Goal: Transaction & Acquisition: Purchase product/service

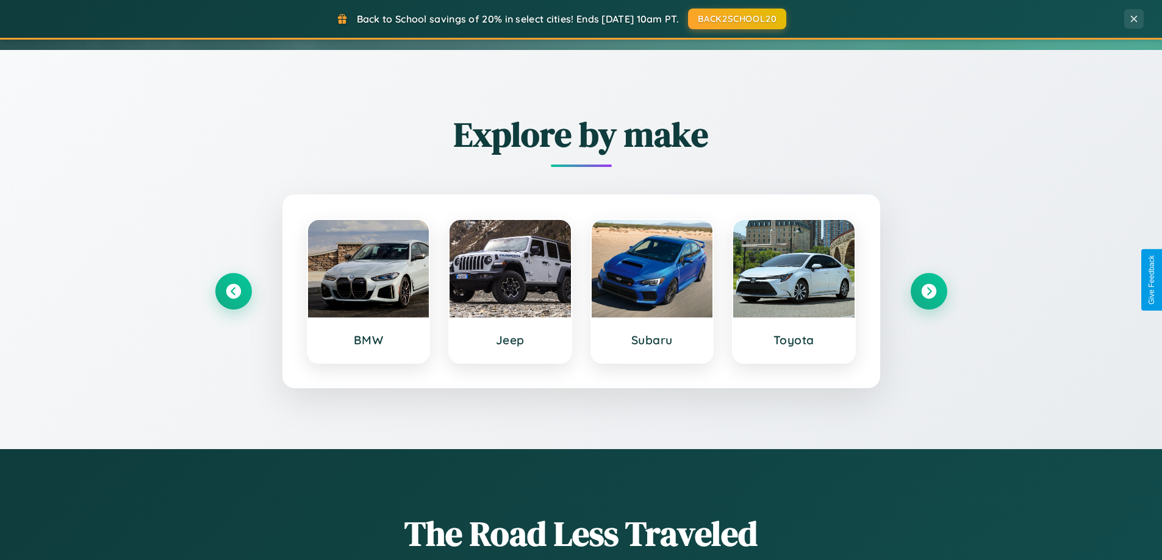
scroll to position [839, 0]
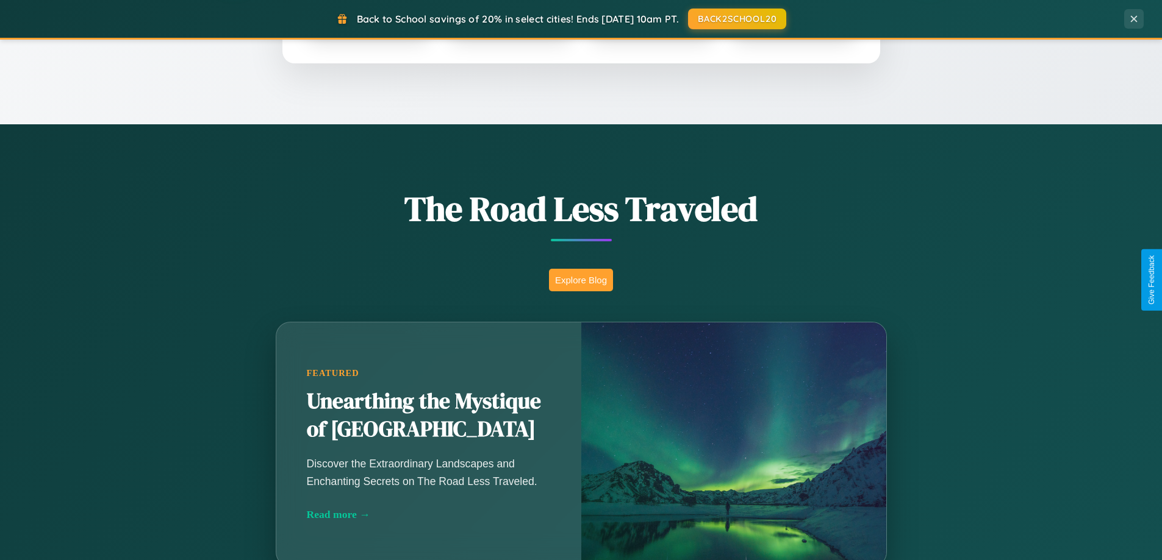
click at [581, 280] on button "Explore Blog" at bounding box center [581, 280] width 64 height 23
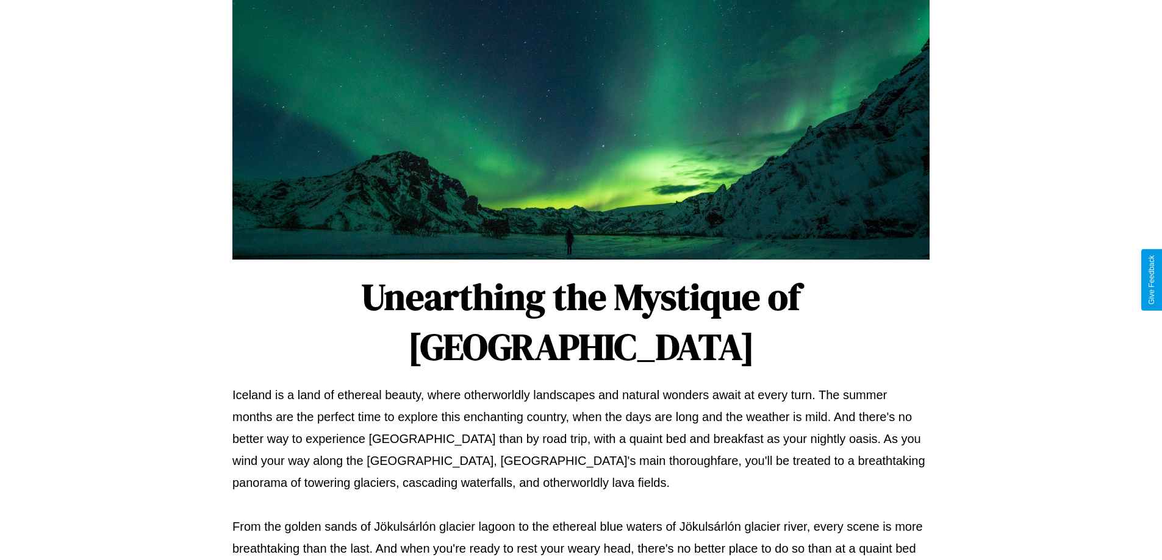
scroll to position [395, 0]
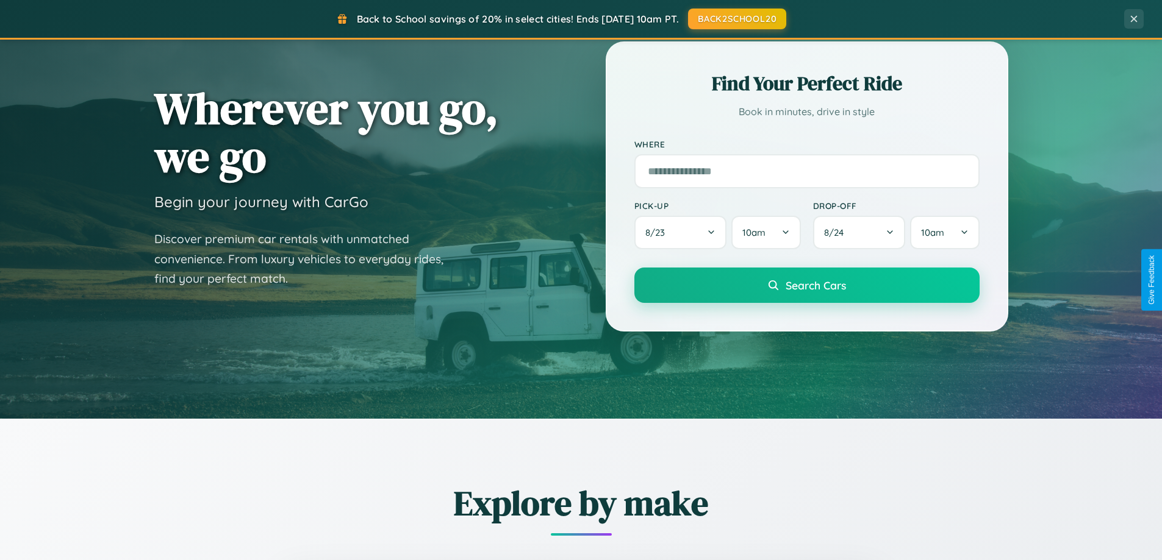
scroll to position [36, 0]
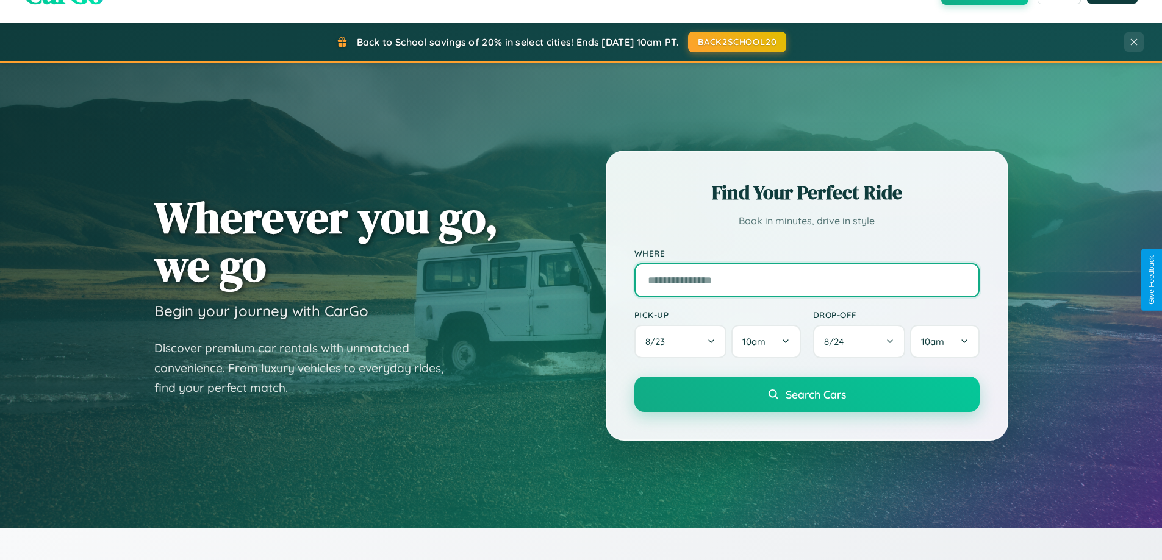
click at [806, 280] on input "text" at bounding box center [806, 280] width 345 height 34
type input "**********"
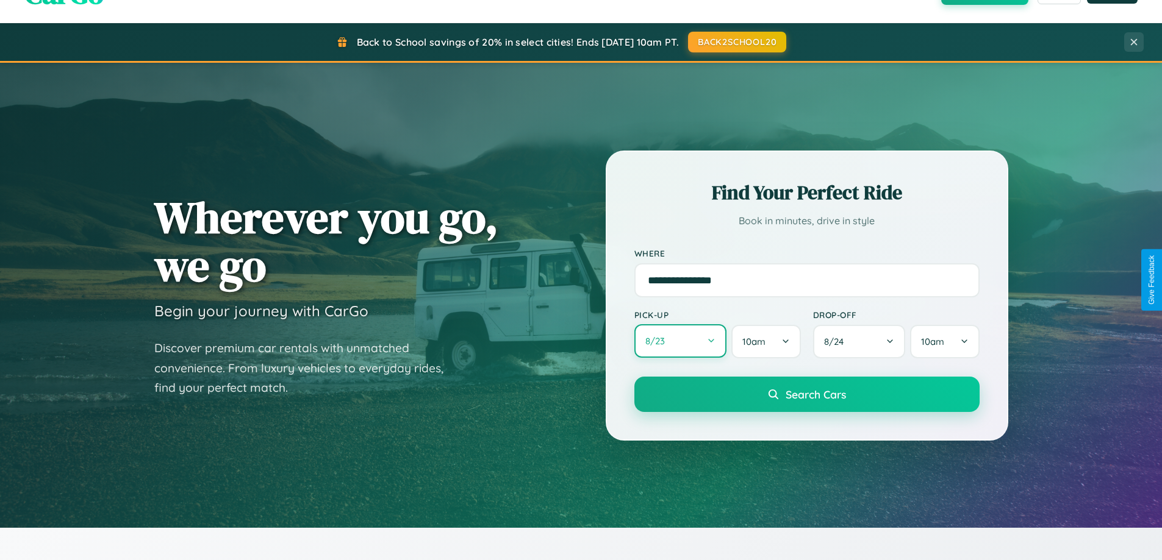
click at [680, 341] on button "8 / 23" at bounding box center [680, 341] width 93 height 34
select select "*"
select select "****"
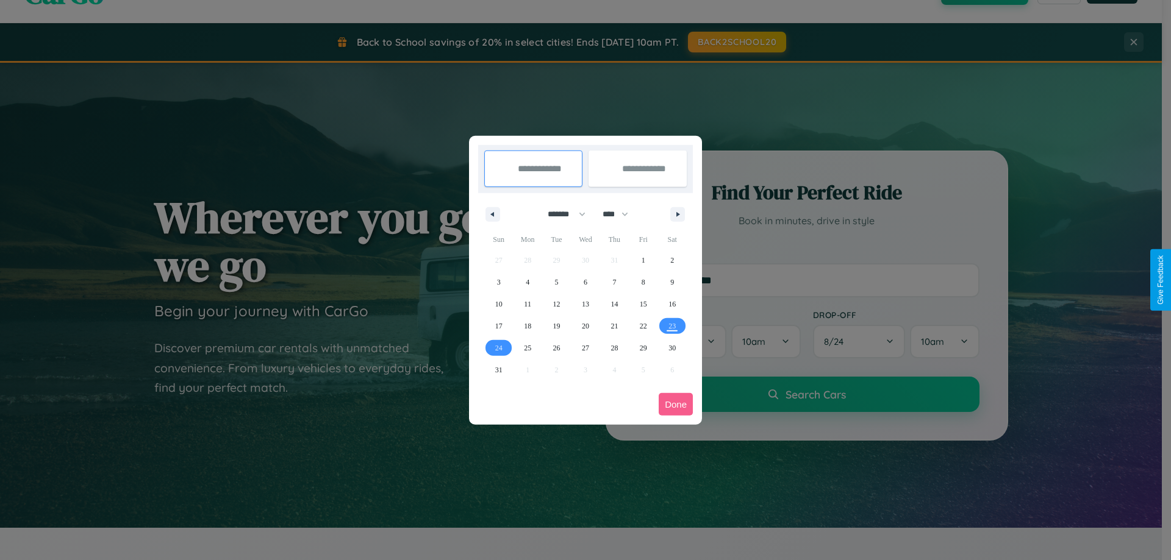
click at [561, 214] on select "******* ******** ***** ***** *** **** **** ****** ********* ******* ******** **…" at bounding box center [564, 214] width 52 height 20
select select "**"
click at [614, 326] on span "20" at bounding box center [613, 326] width 7 height 22
type input "**********"
click at [672, 326] on span "22" at bounding box center [671, 326] width 7 height 22
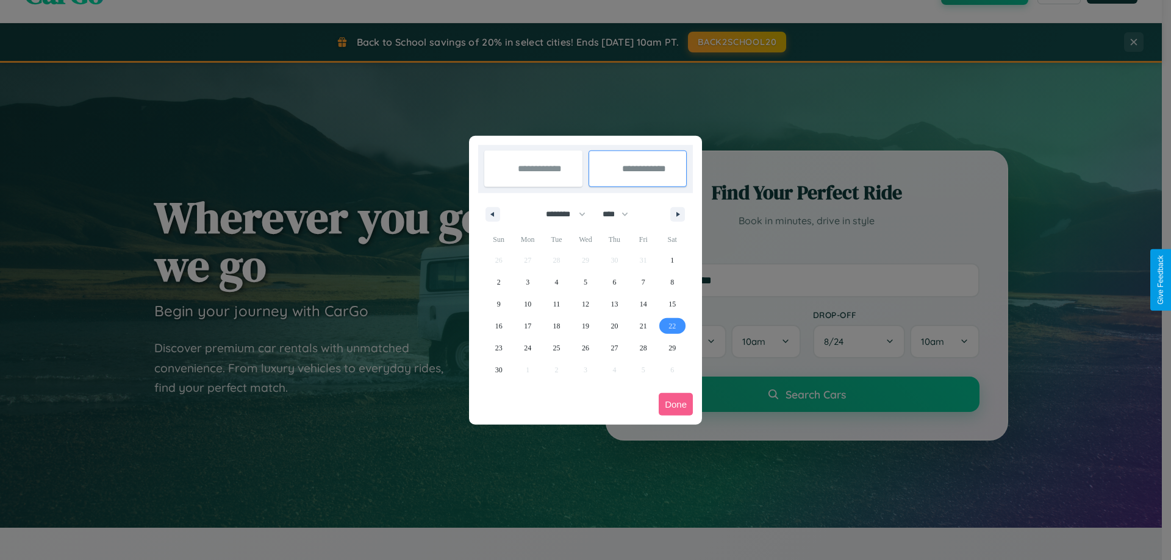
type input "**********"
click at [676, 404] on button "Done" at bounding box center [676, 404] width 34 height 23
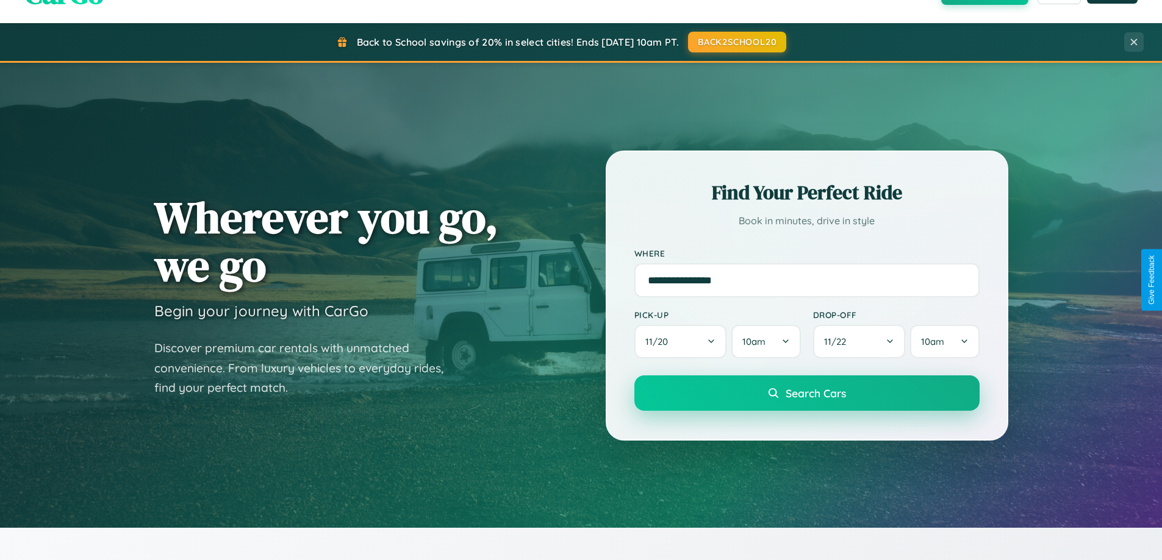
click at [806, 393] on span "Search Cars" at bounding box center [815, 393] width 60 height 13
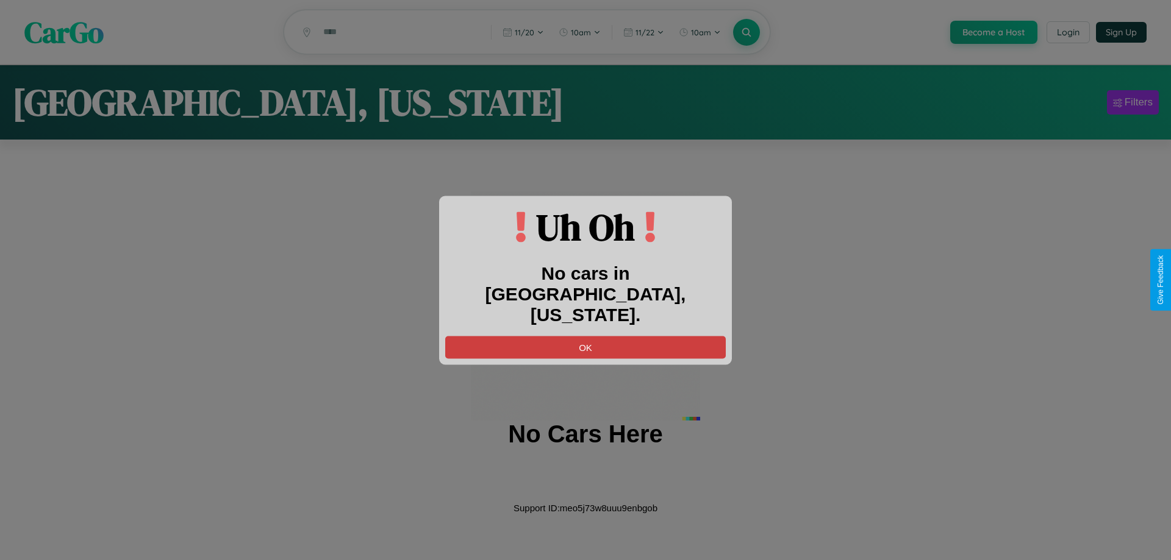
click at [585, 336] on button "OK" at bounding box center [585, 347] width 281 height 23
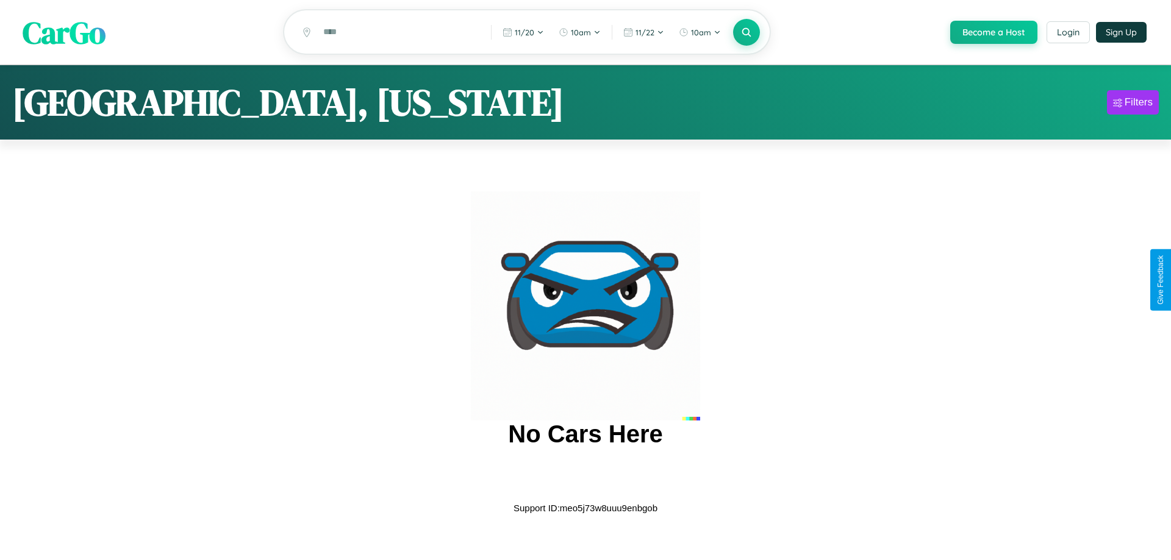
click at [64, 32] on span "CarGo" at bounding box center [64, 32] width 83 height 42
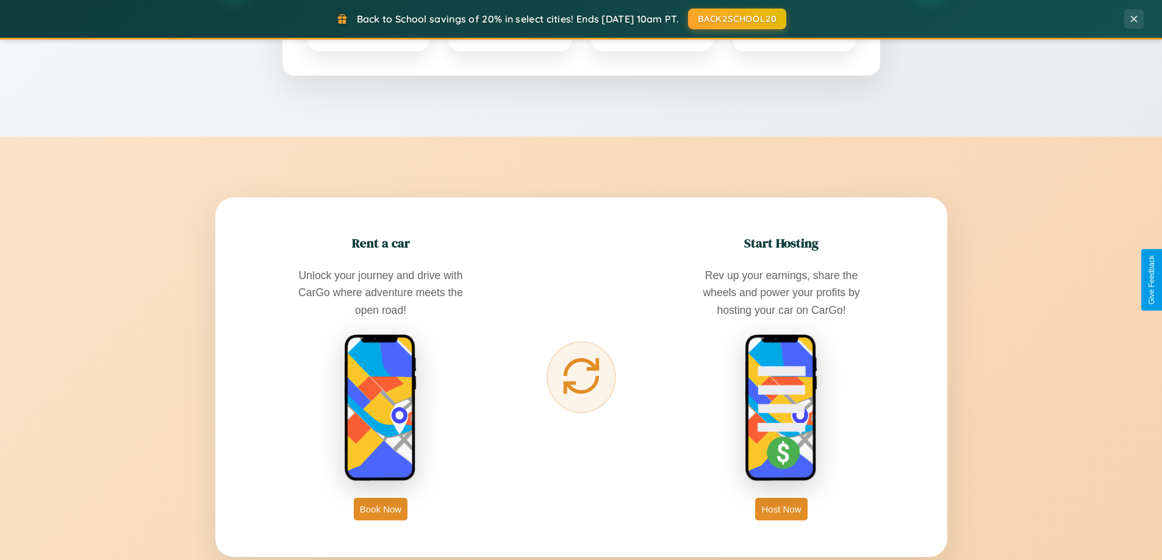
scroll to position [1959, 0]
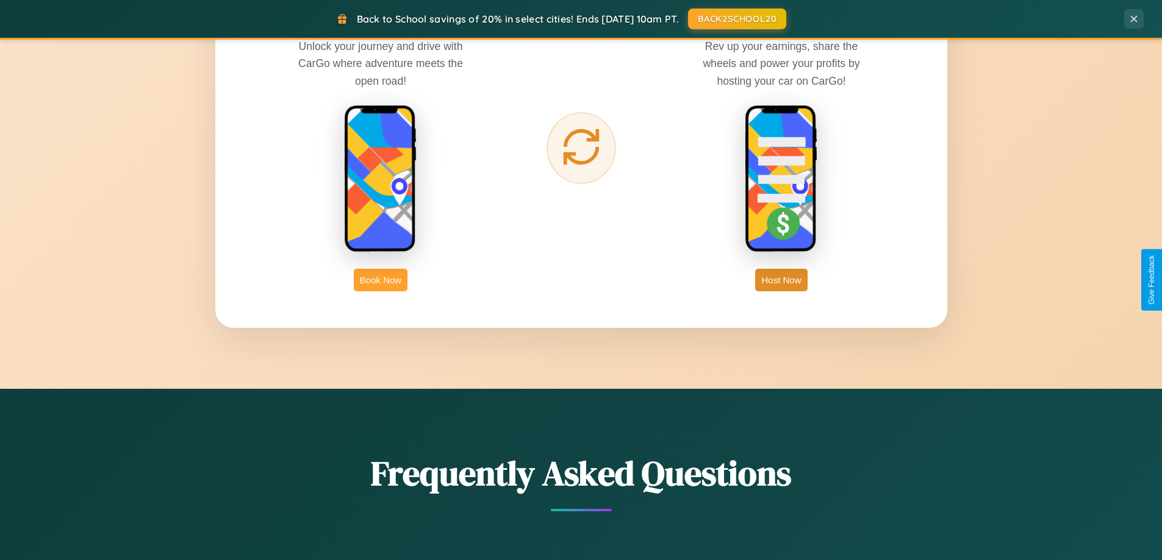
click at [381, 280] on button "Book Now" at bounding box center [381, 280] width 54 height 23
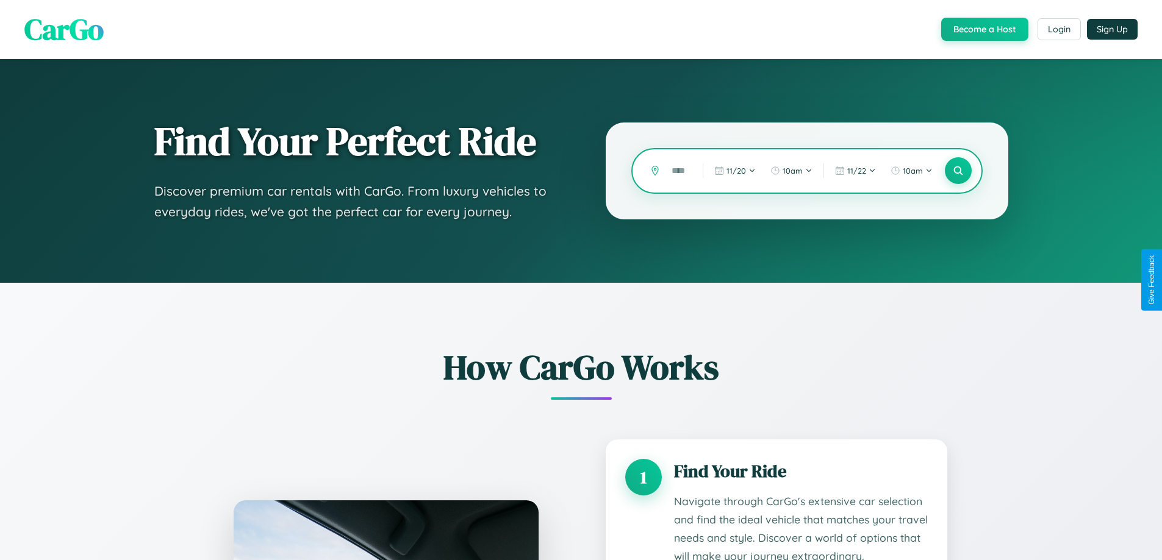
click at [678, 171] on input "text" at bounding box center [677, 170] width 25 height 21
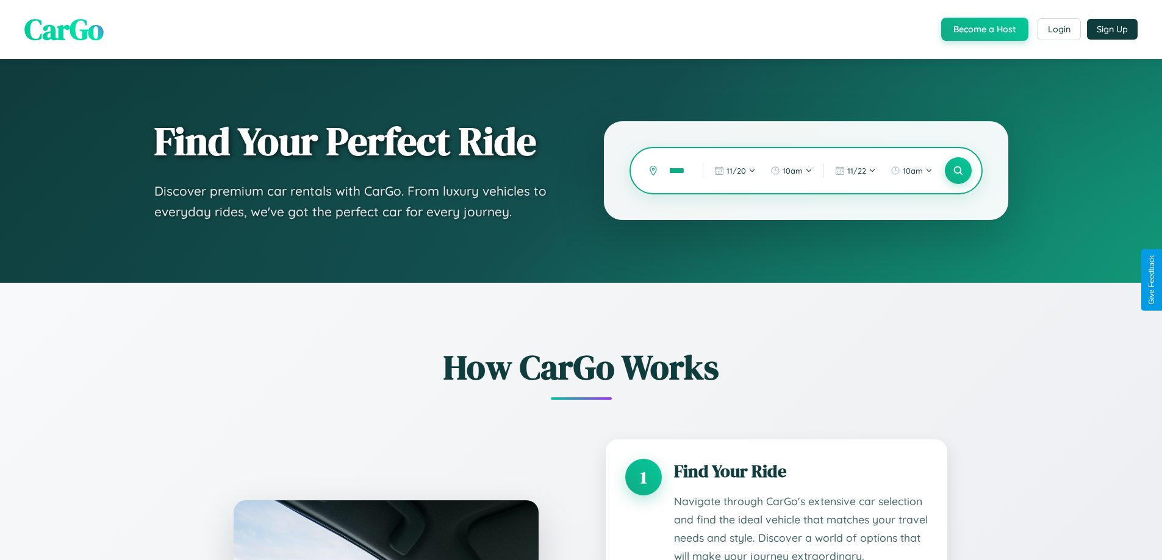
scroll to position [0, 10]
type input "*****"
click at [957, 171] on icon at bounding box center [958, 171] width 12 height 12
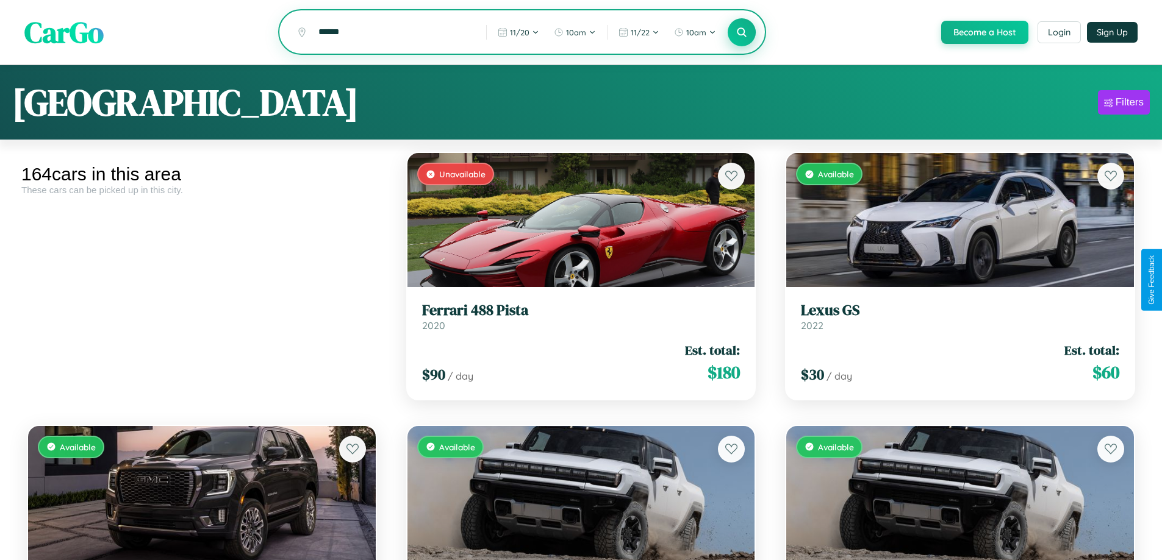
click at [741, 33] on icon at bounding box center [742, 32] width 12 height 12
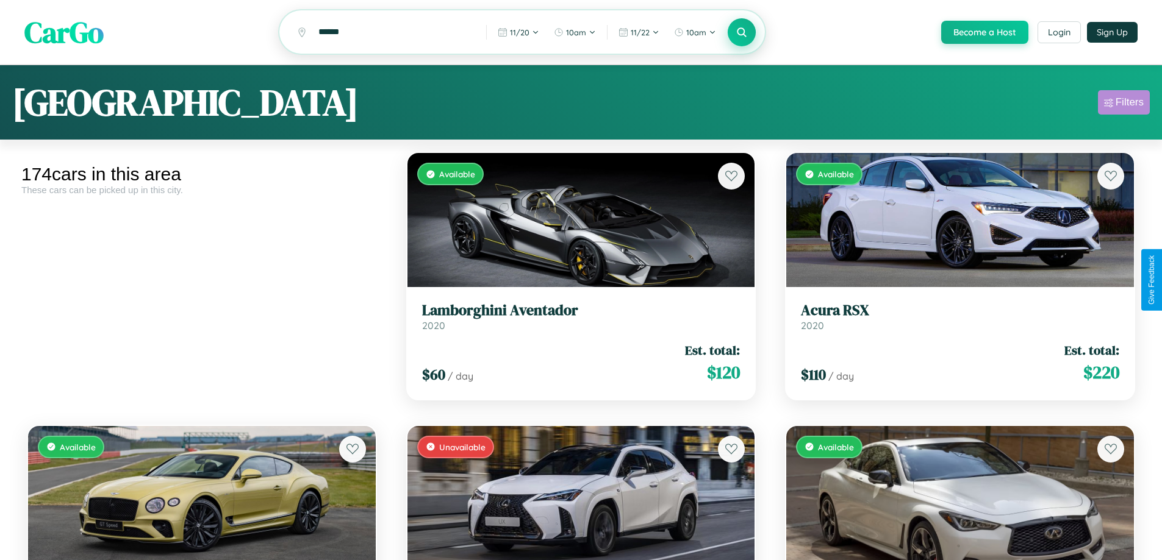
click at [1123, 104] on div "Filters" at bounding box center [1129, 102] width 28 height 12
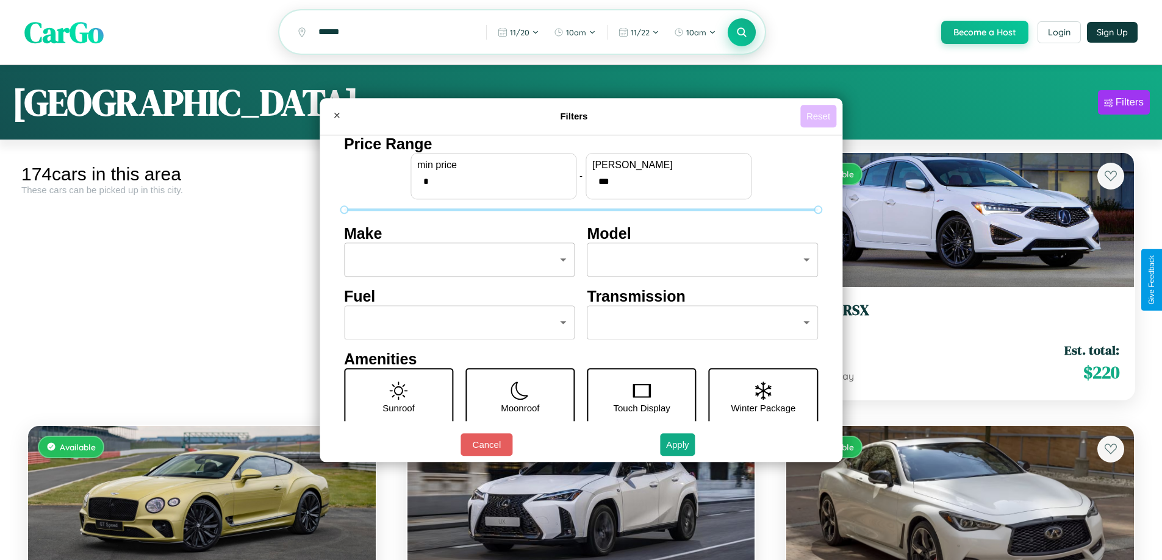
click at [820, 116] on button "Reset" at bounding box center [818, 116] width 36 height 23
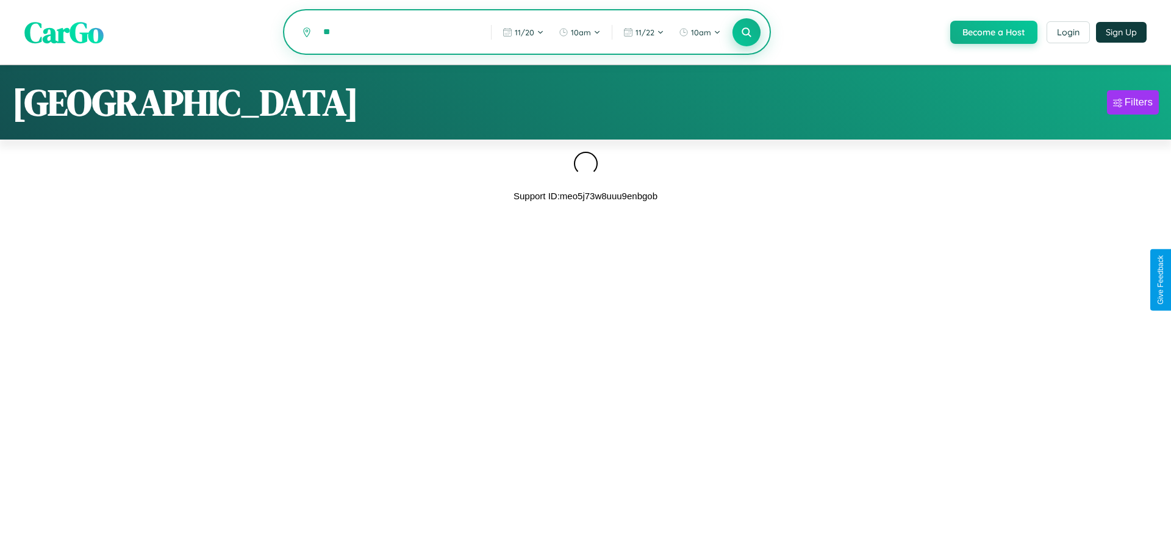
type input "*"
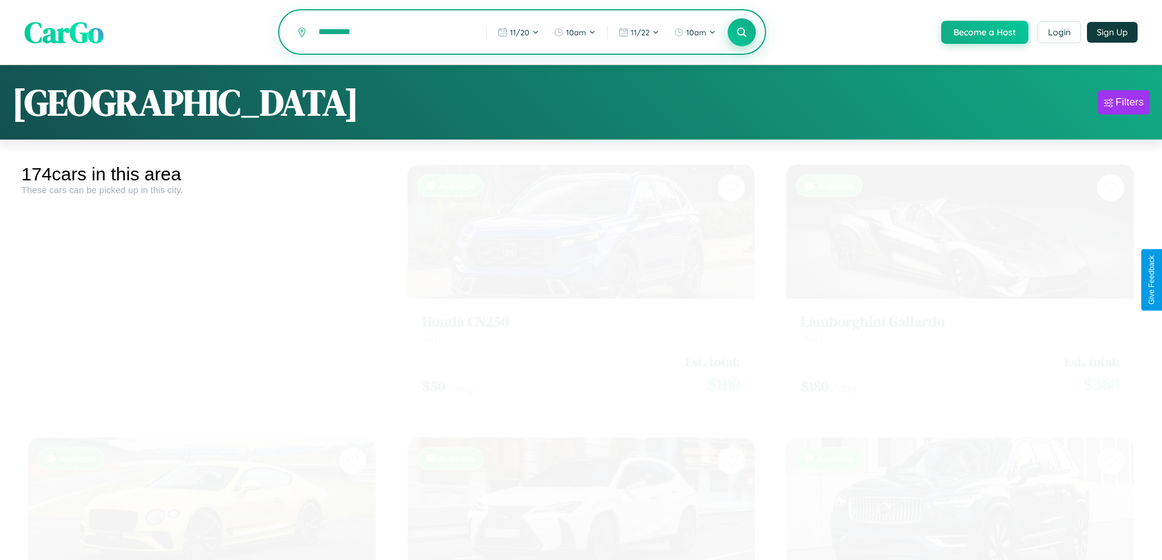
type input "*********"
click at [741, 33] on icon at bounding box center [742, 32] width 12 height 12
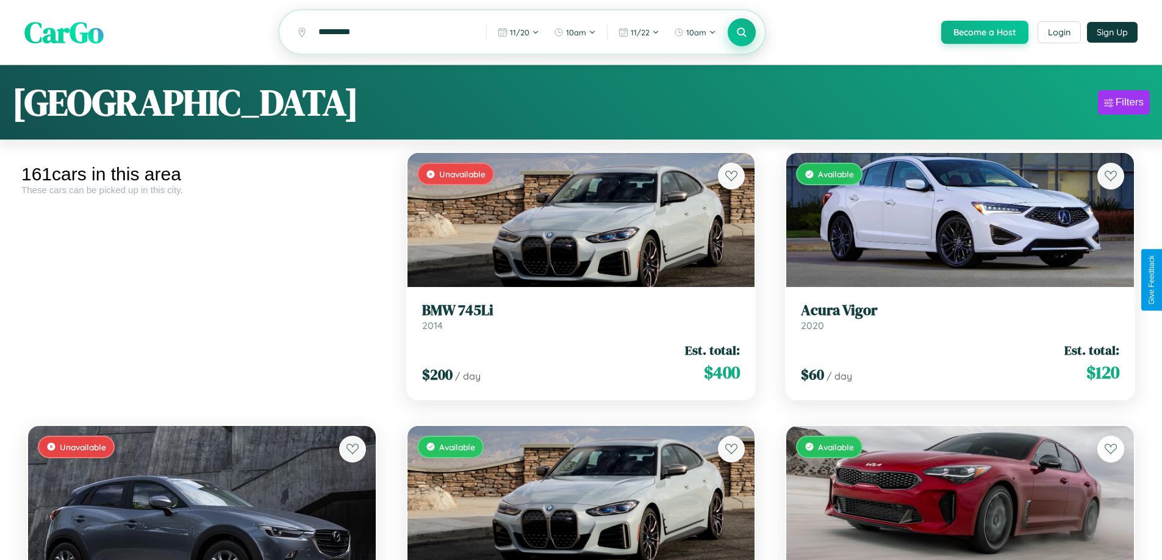
scroll to position [1810, 0]
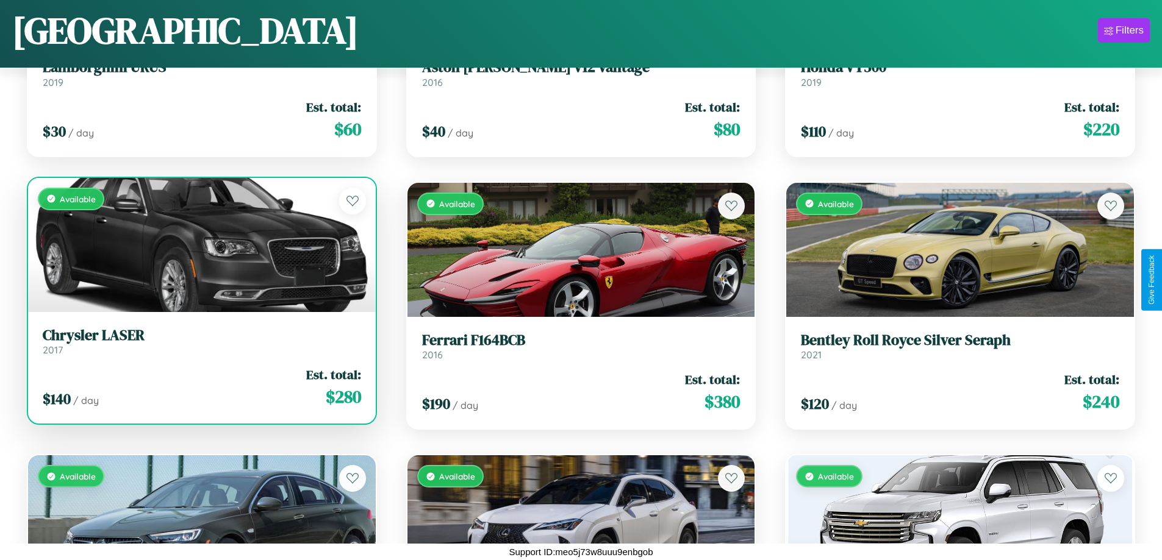
click at [200, 341] on h3 "Chrysler LASER" at bounding box center [202, 336] width 318 height 18
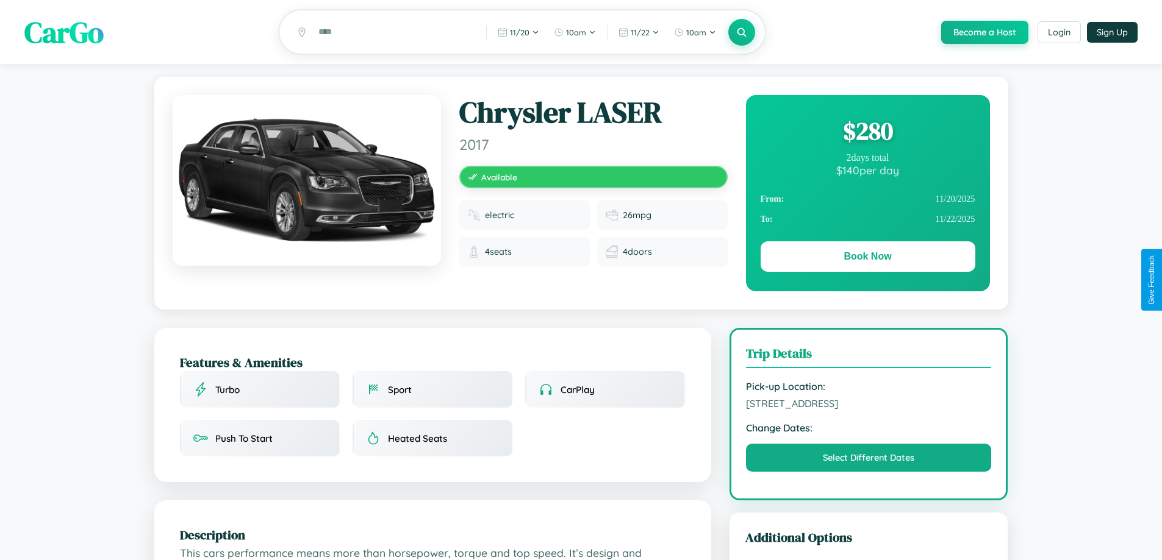
click at [867, 133] on div "$ 280" at bounding box center [867, 131] width 215 height 33
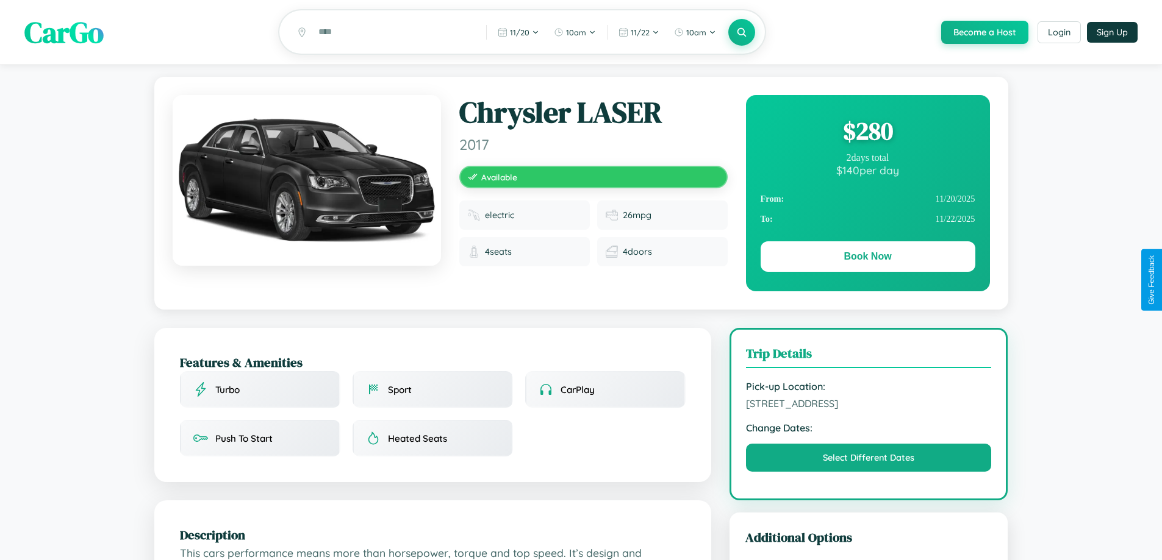
click at [867, 133] on div "$ 280" at bounding box center [867, 131] width 215 height 33
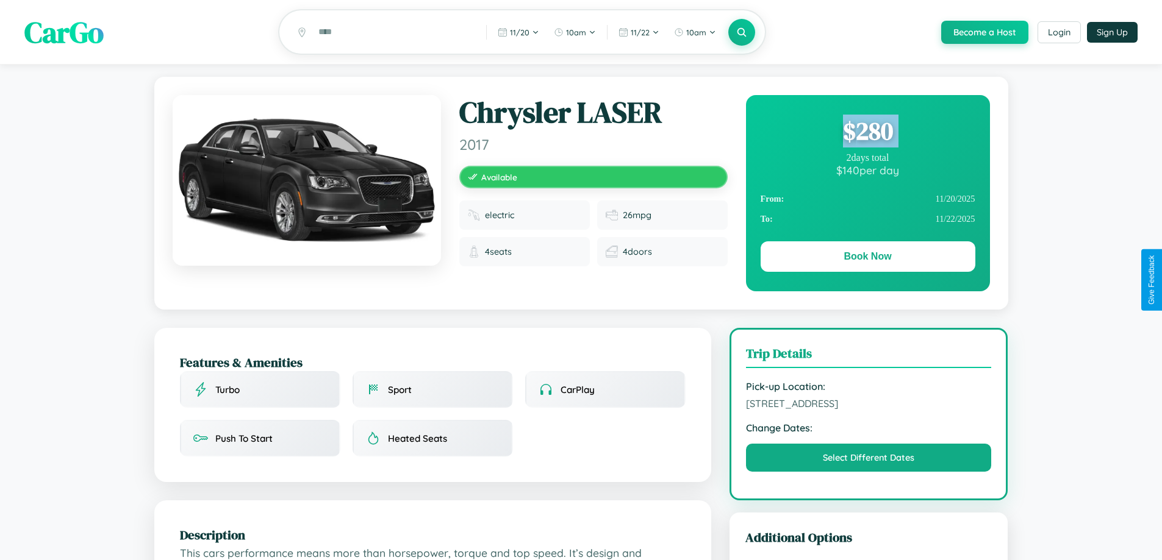
click at [867, 133] on div "$ 280" at bounding box center [867, 131] width 215 height 33
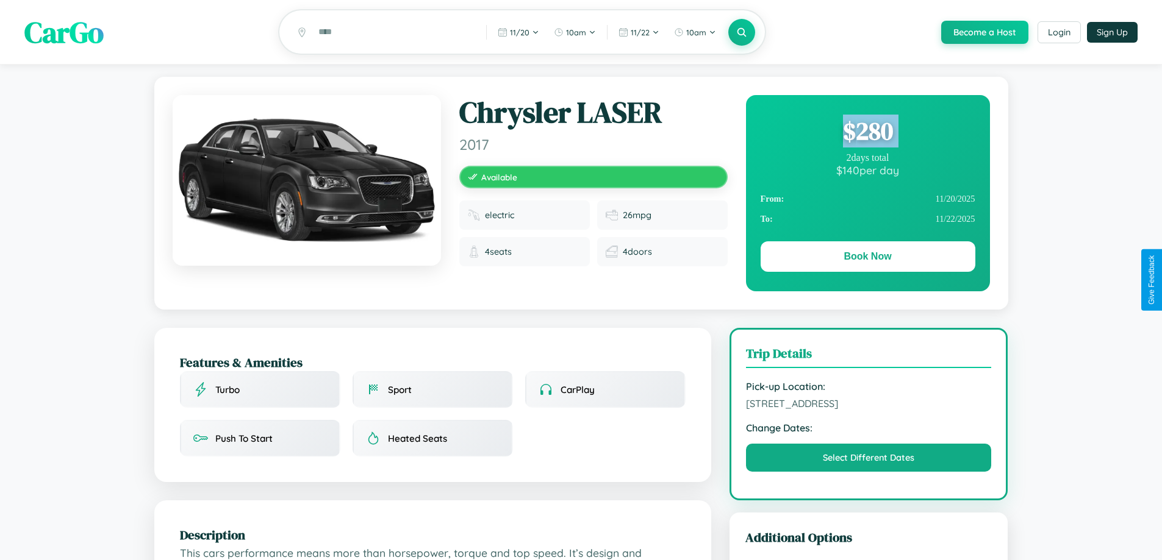
click at [867, 133] on div "$ 280" at bounding box center [867, 131] width 215 height 33
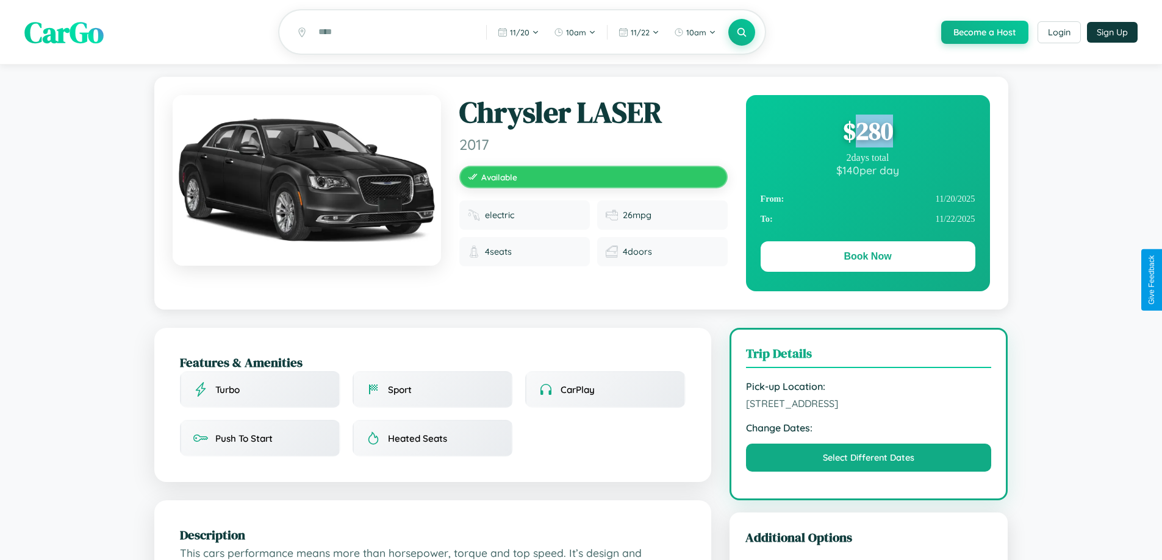
click at [867, 133] on div "$ 280" at bounding box center [867, 131] width 215 height 33
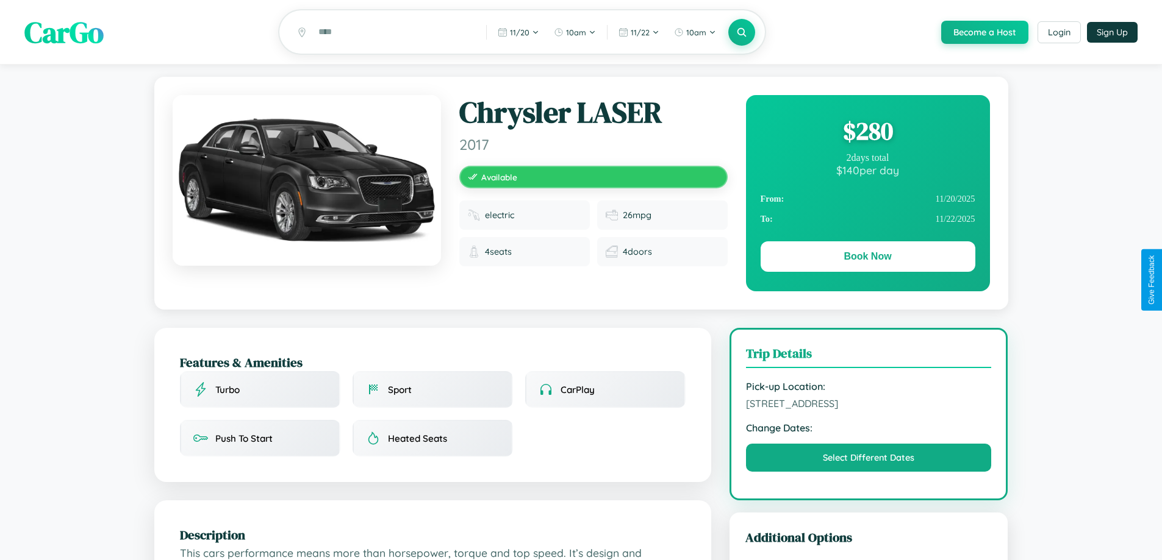
click at [867, 133] on div "$ 280" at bounding box center [867, 131] width 215 height 33
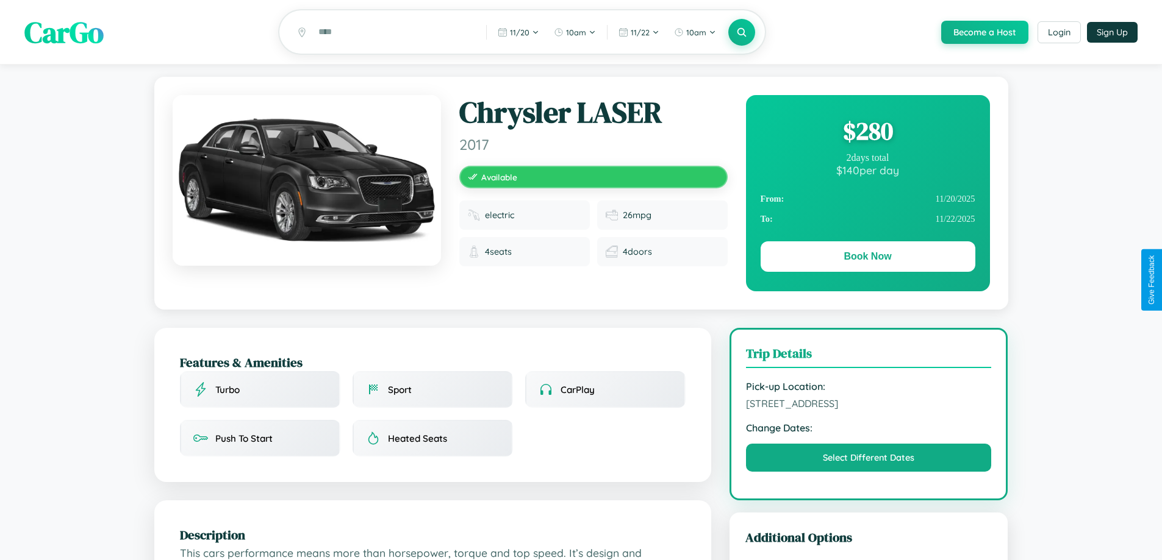
click at [867, 133] on div "$ 280" at bounding box center [867, 131] width 215 height 33
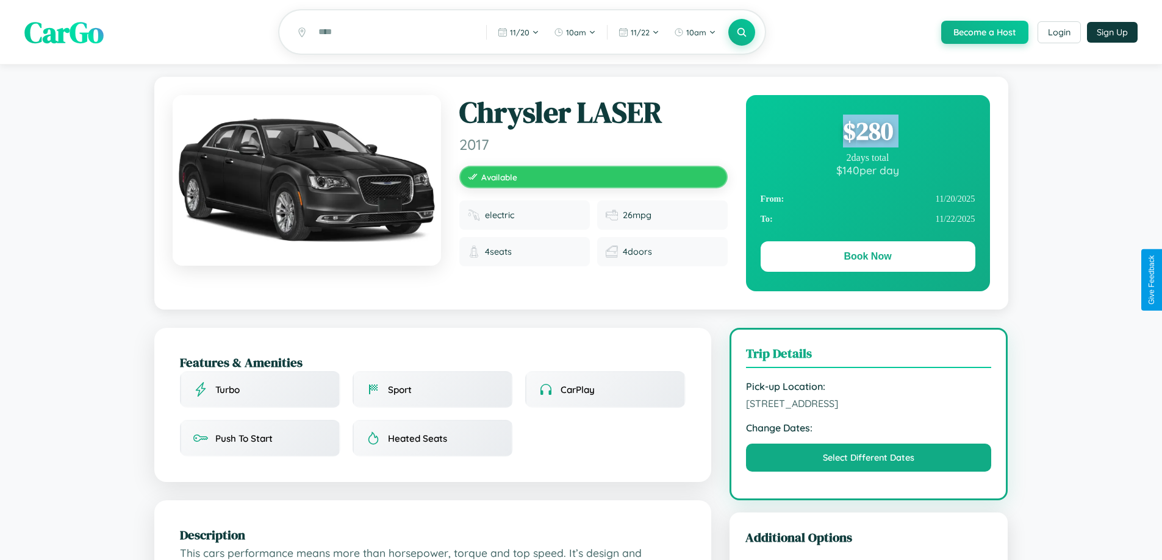
click at [867, 133] on div "$ 280" at bounding box center [867, 131] width 215 height 33
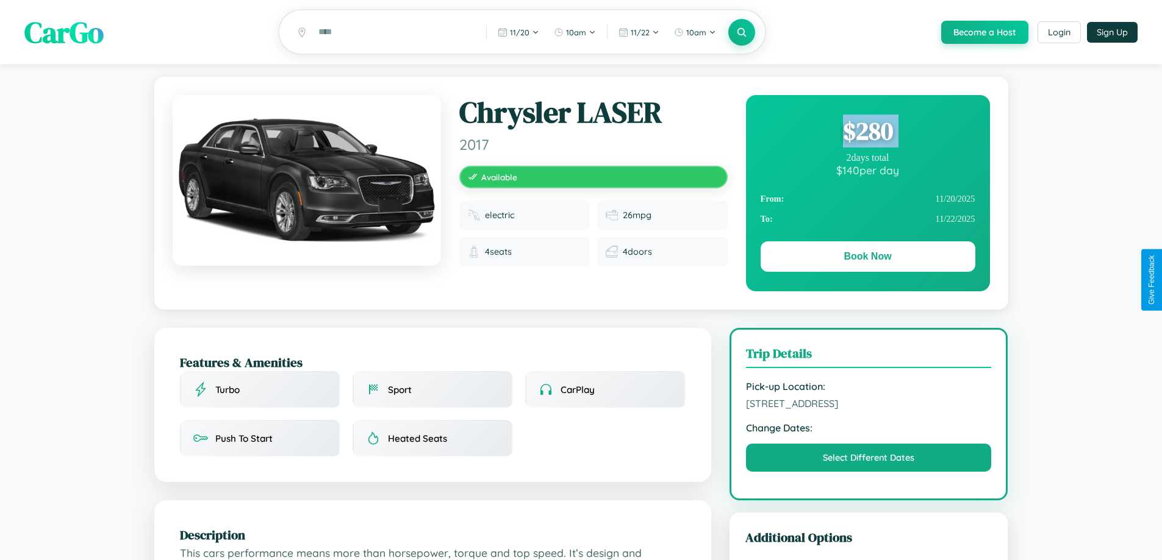
click at [867, 133] on div "$ 280" at bounding box center [867, 131] width 215 height 33
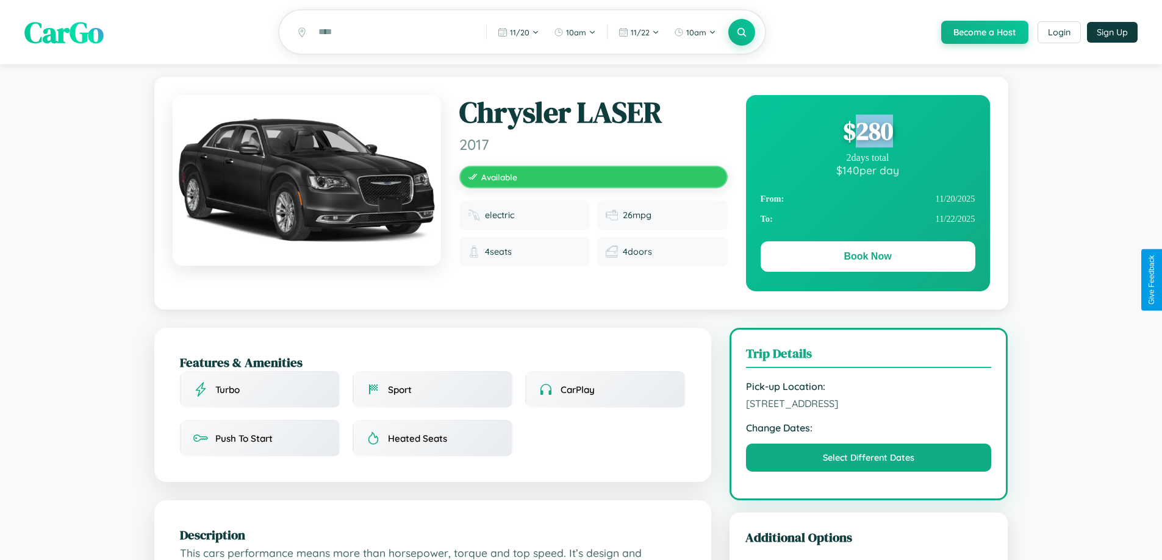
click at [867, 133] on div "$ 280" at bounding box center [867, 131] width 215 height 33
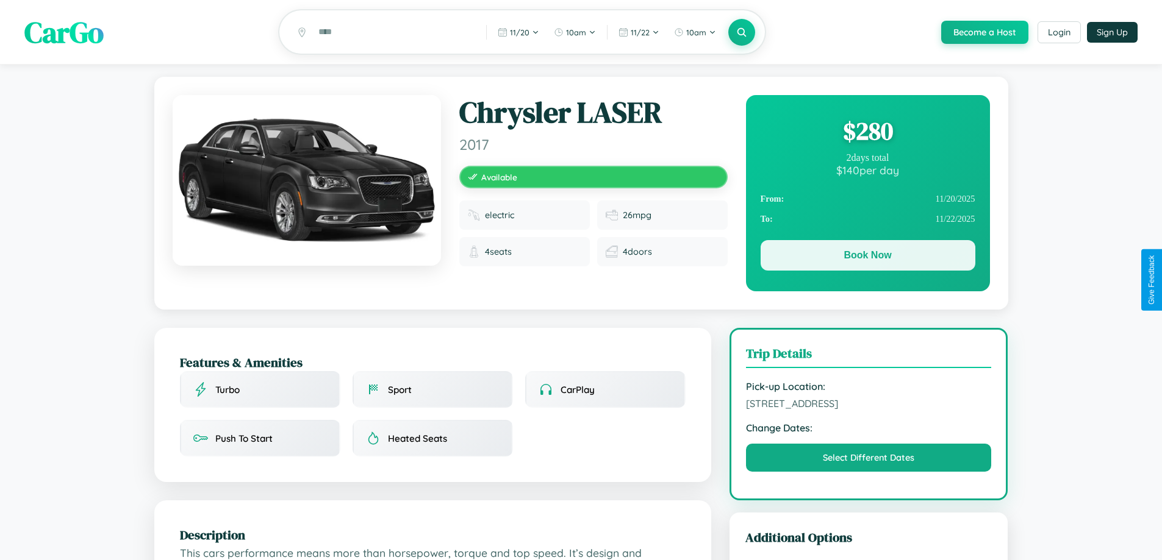
click at [867, 257] on button "Book Now" at bounding box center [867, 255] width 215 height 30
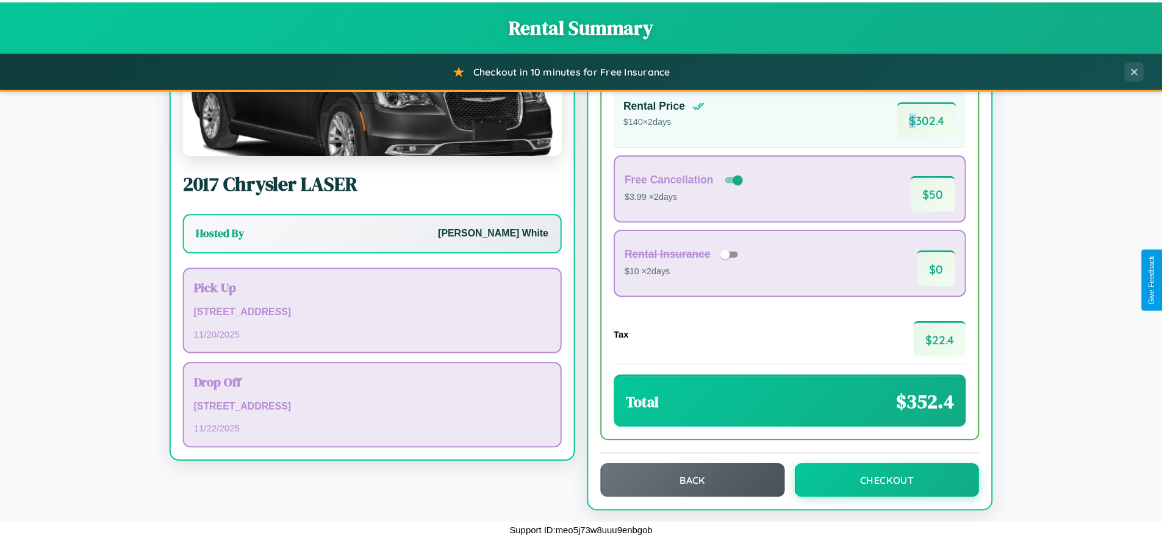
scroll to position [84, 0]
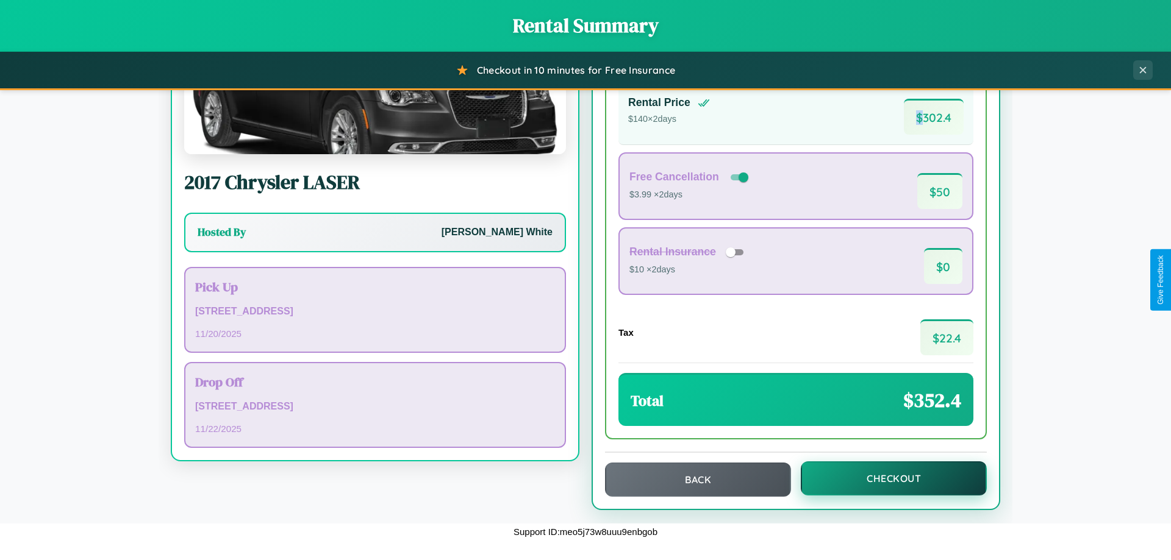
click at [885, 479] on button "Checkout" at bounding box center [894, 479] width 186 height 34
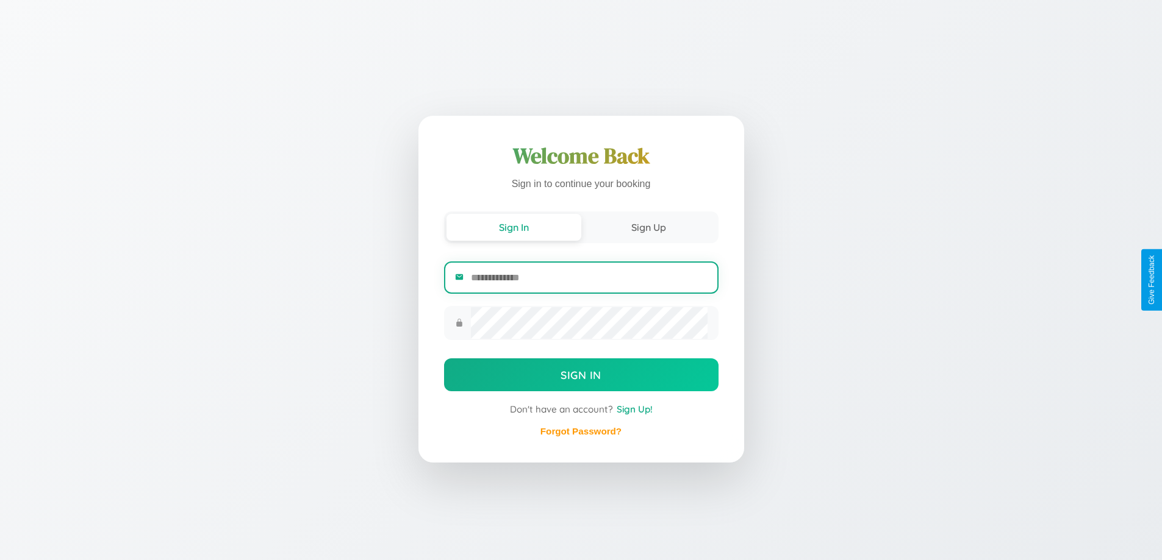
click at [588, 277] on input "email" at bounding box center [589, 278] width 236 height 30
type input "**********"
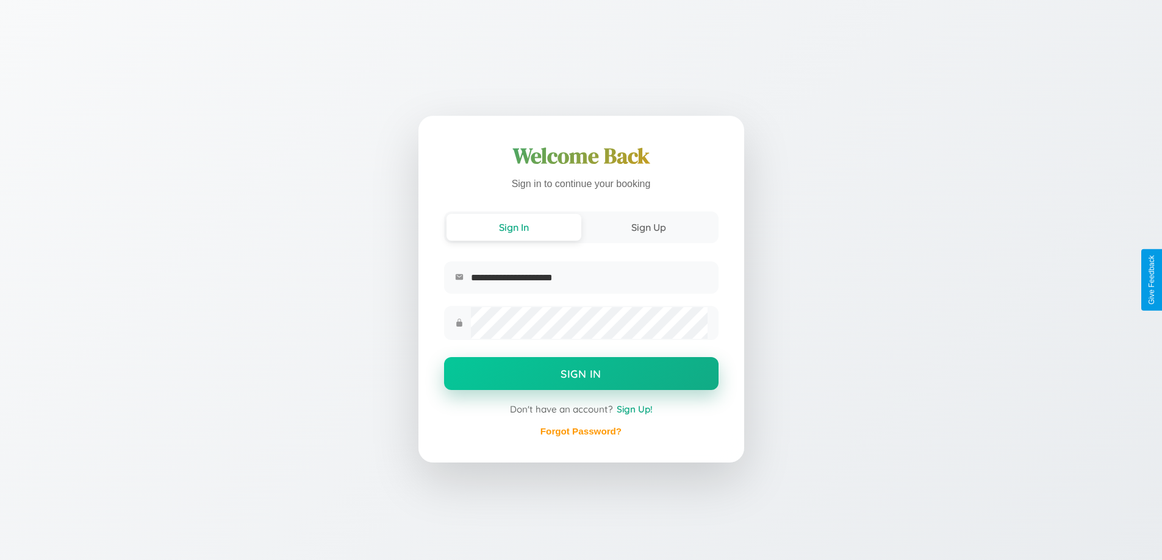
click at [581, 376] on button "Sign In" at bounding box center [581, 373] width 274 height 33
